Goal: Navigation & Orientation: Find specific page/section

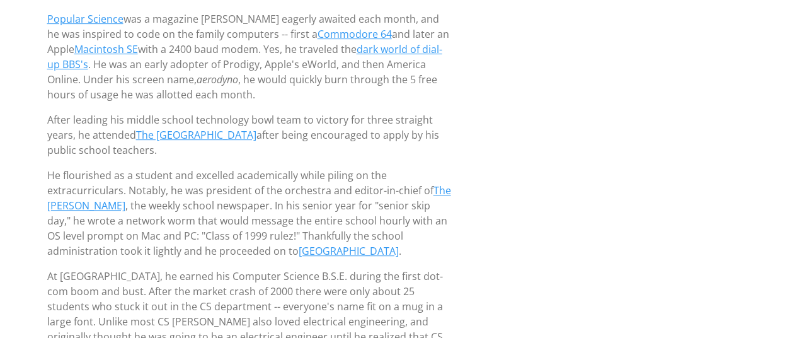
scroll to position [284, 0]
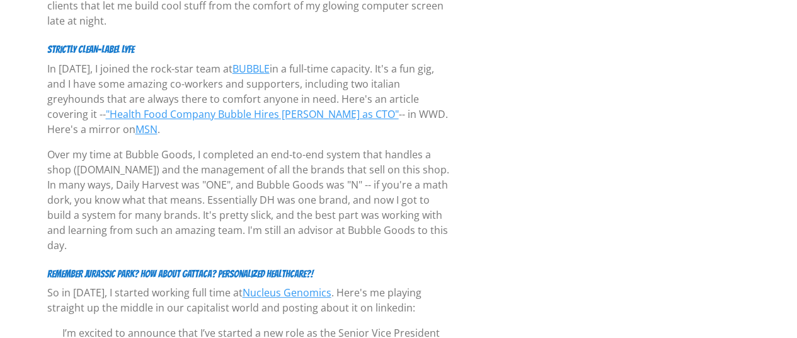
scroll to position [2802, 0]
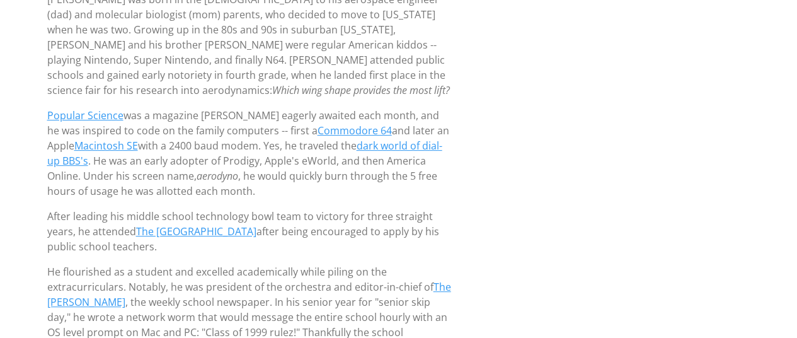
scroll to position [0, 0]
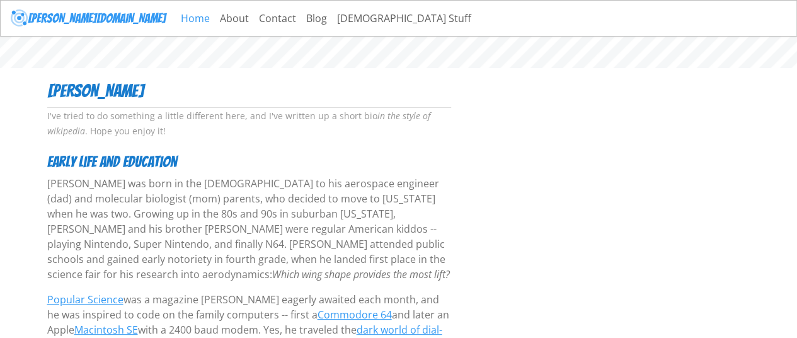
click at [176, 16] on link "Home" at bounding box center [195, 18] width 39 height 25
click at [215, 20] on link "About" at bounding box center [234, 18] width 39 height 25
click at [237, 18] on link "Contact" at bounding box center [260, 18] width 47 height 25
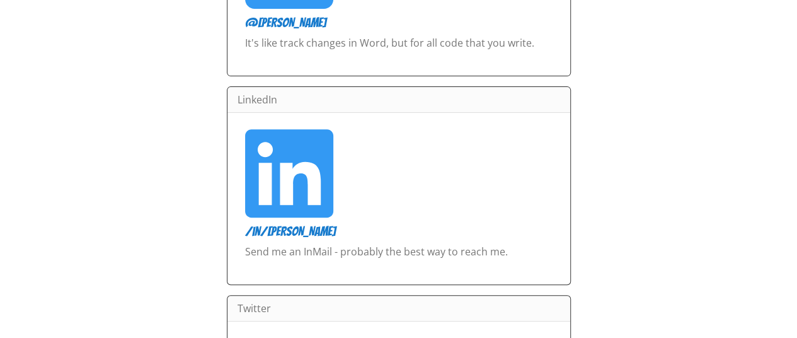
scroll to position [211, 0]
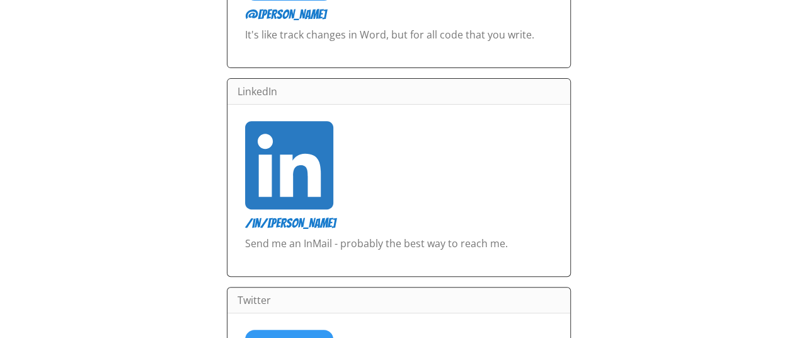
click at [287, 197] on icon at bounding box center [289, 165] width 88 height 88
